Goal: Information Seeking & Learning: Find specific fact

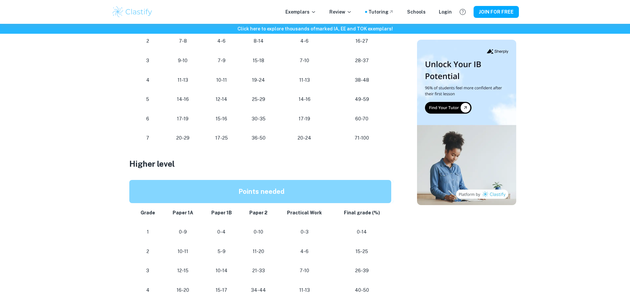
scroll to position [430, 0]
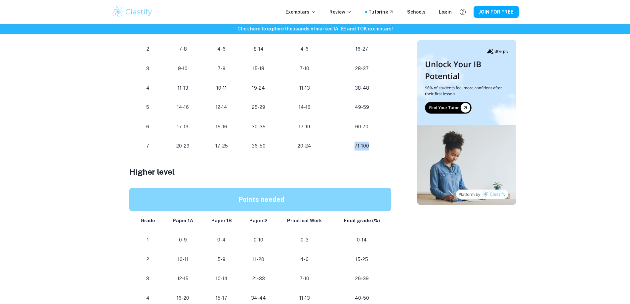
drag, startPoint x: 375, startPoint y: 145, endPoint x: 349, endPoint y: 145, distance: 26.8
click at [349, 145] on p "71-100" at bounding box center [362, 146] width 48 height 9
click at [366, 160] on p at bounding box center [261, 161] width 265 height 10
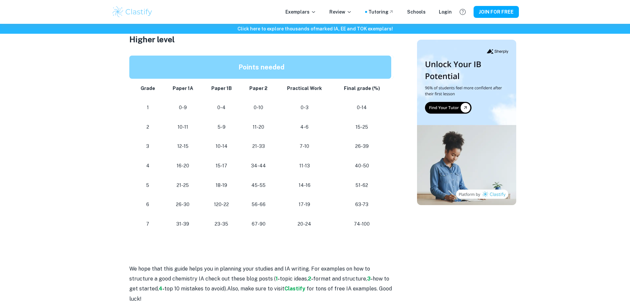
drag, startPoint x: 368, startPoint y: 161, endPoint x: 389, endPoint y: 232, distance: 74.3
click at [389, 232] on td "74-100" at bounding box center [363, 224] width 61 height 20
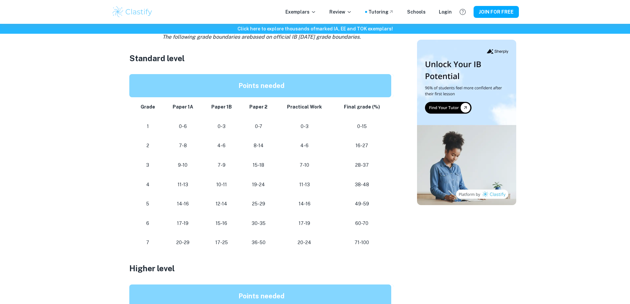
scroll to position [331, 0]
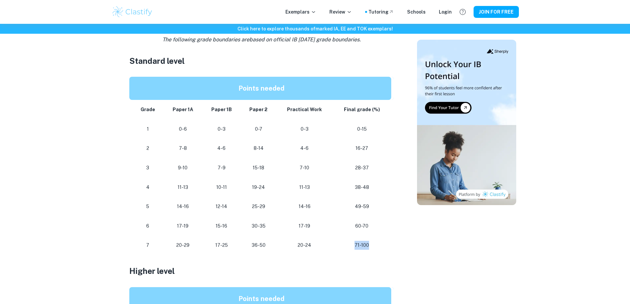
drag, startPoint x: 374, startPoint y: 245, endPoint x: 334, endPoint y: 245, distance: 40.0
click at [334, 245] on td "71-100" at bounding box center [363, 245] width 61 height 20
click at [366, 261] on p at bounding box center [261, 260] width 265 height 10
drag, startPoint x: 190, startPoint y: 244, endPoint x: 167, endPoint y: 246, distance: 22.9
click at [167, 246] on td "20-29" at bounding box center [183, 245] width 39 height 20
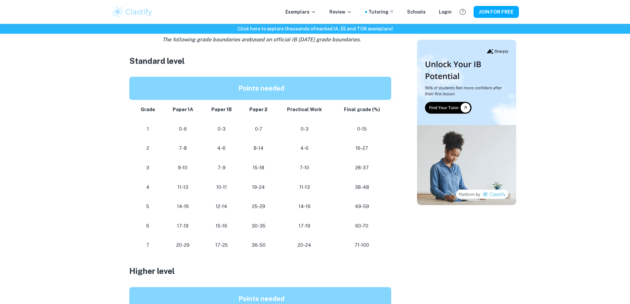
click at [228, 260] on p at bounding box center [261, 260] width 265 height 10
drag, startPoint x: 347, startPoint y: 244, endPoint x: 356, endPoint y: 244, distance: 8.9
click at [329, 245] on tr "[PHONE_NUMBER] [PHONE_NUMBER] 71-100" at bounding box center [261, 245] width 265 height 20
click at [429, 241] on div at bounding box center [466, 184] width 99 height 913
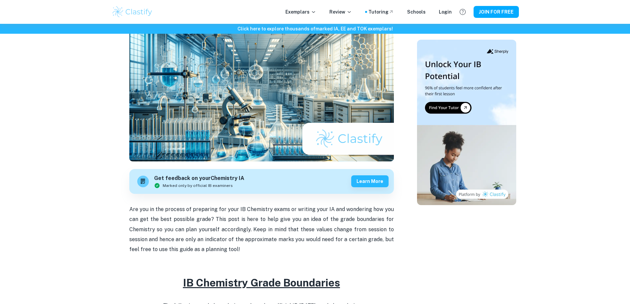
scroll to position [0, 0]
